Goal: Find specific page/section: Find specific page/section

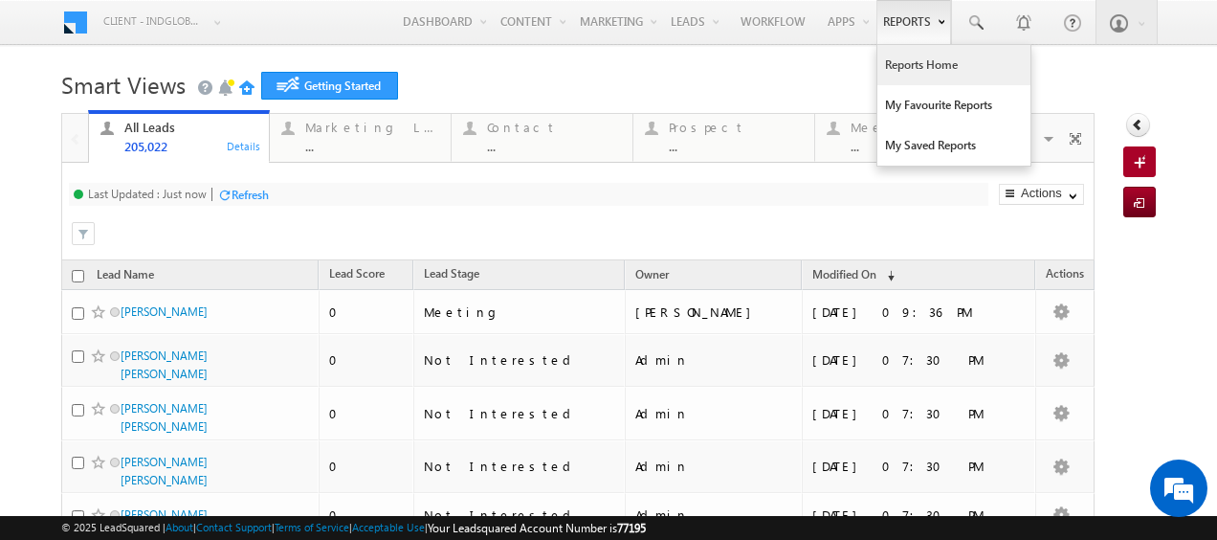
click at [908, 73] on link "Reports Home" at bounding box center [953, 65] width 153 height 40
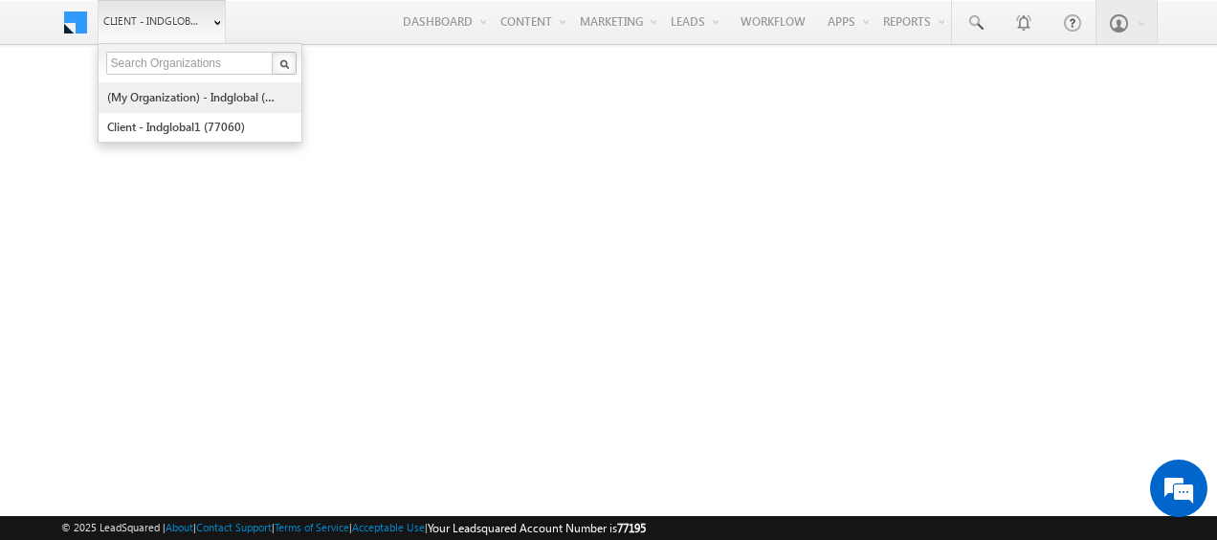
click at [173, 96] on link "(My Organization) - indglobal (48060)" at bounding box center [193, 97] width 175 height 30
